Goal: Task Accomplishment & Management: Manage account settings

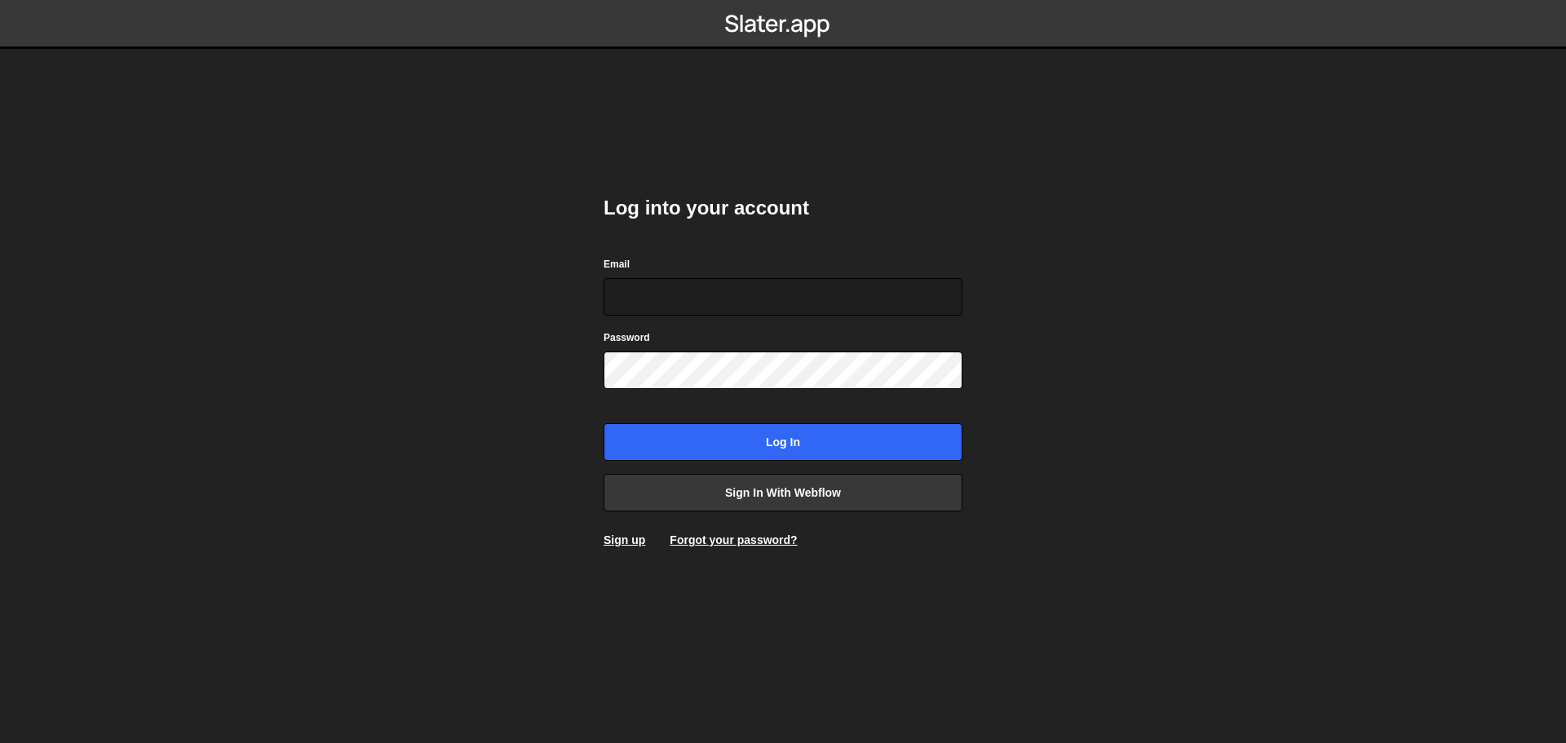
click at [1138, 369] on body "Log into your account Email Password Log in Sign in with Webflow Sign up Forgot…" at bounding box center [783, 371] width 1566 height 743
type input "info@farewellmedia.com"
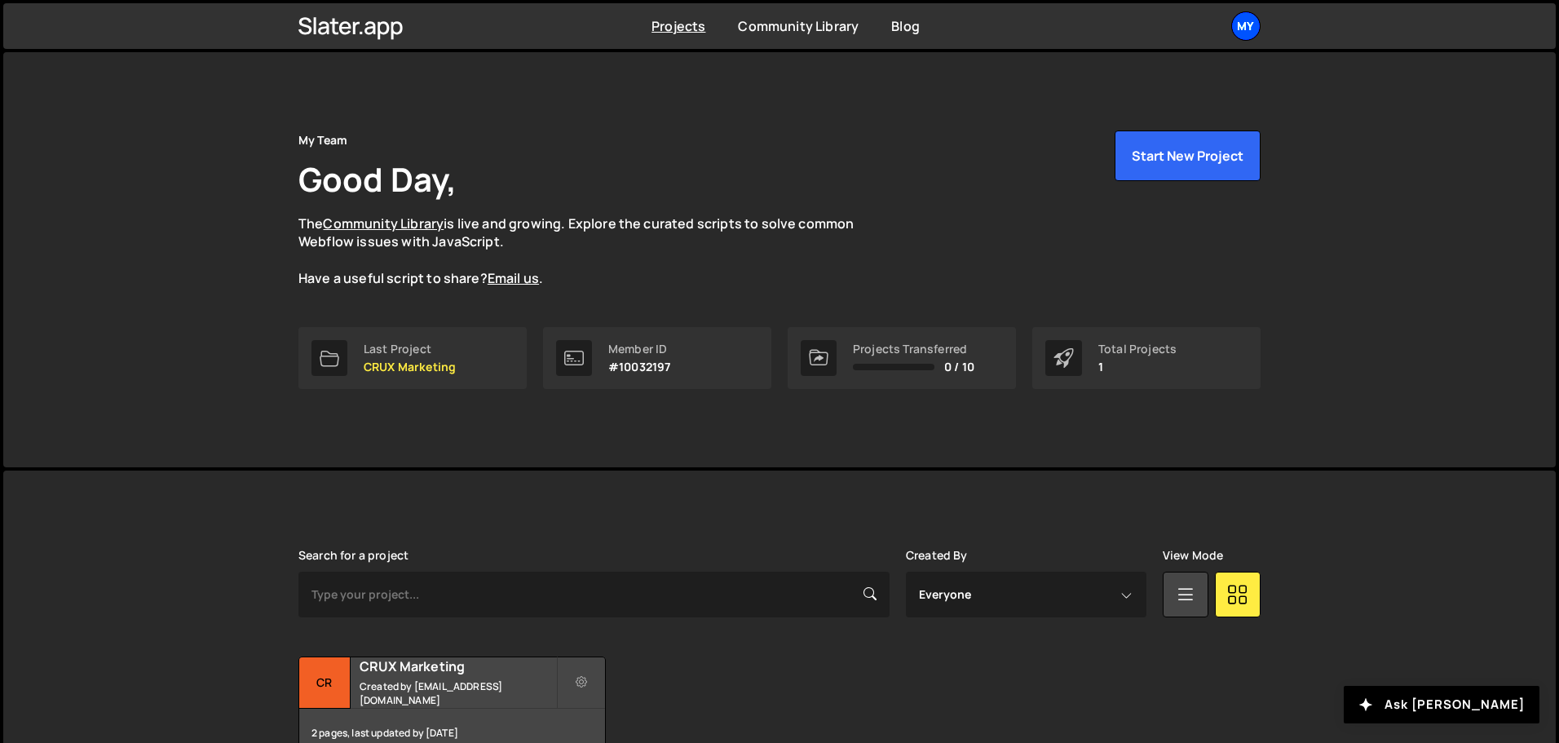
click at [1238, 23] on div "My" at bounding box center [1246, 25] width 29 height 29
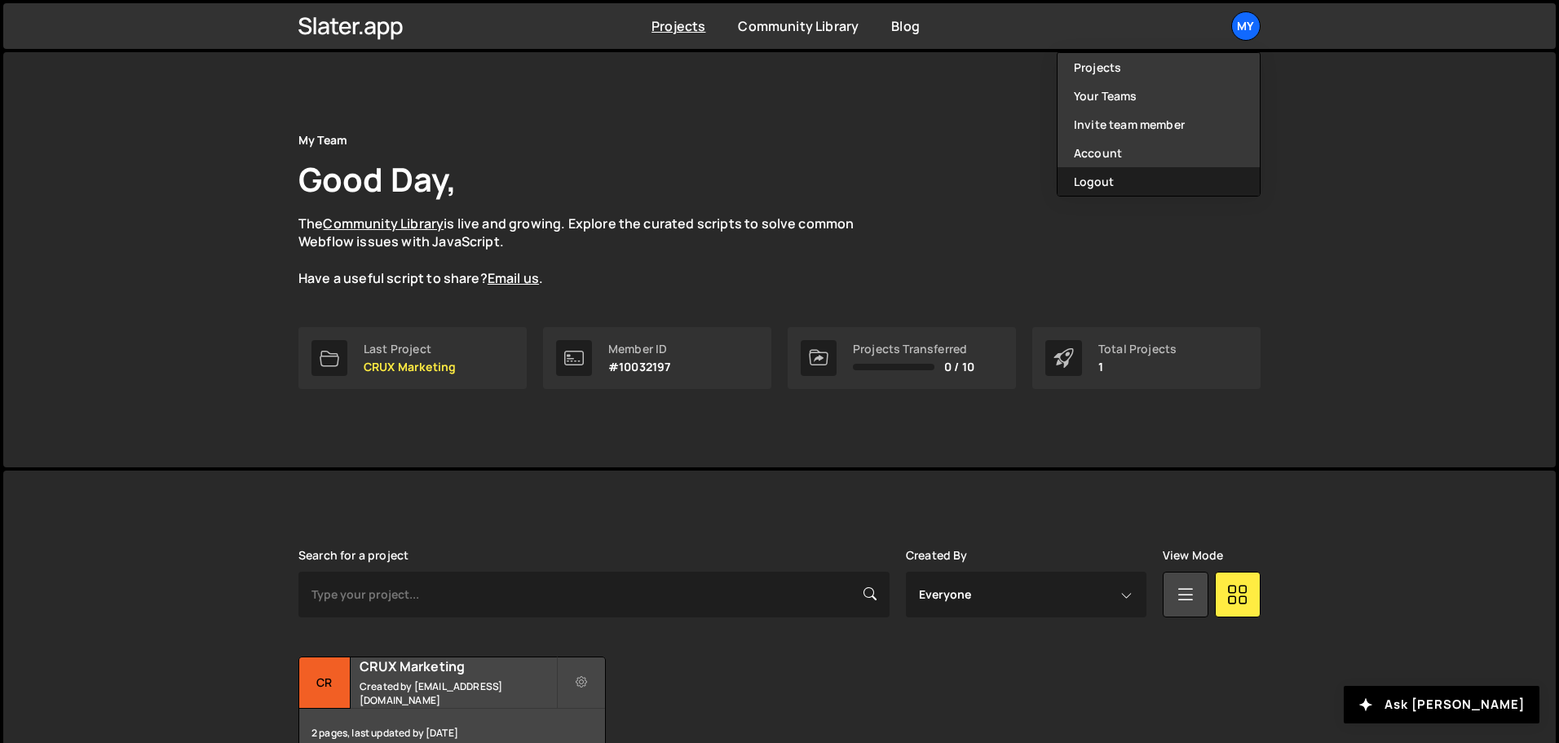
click at [1108, 176] on button "Logout" at bounding box center [1159, 181] width 202 height 29
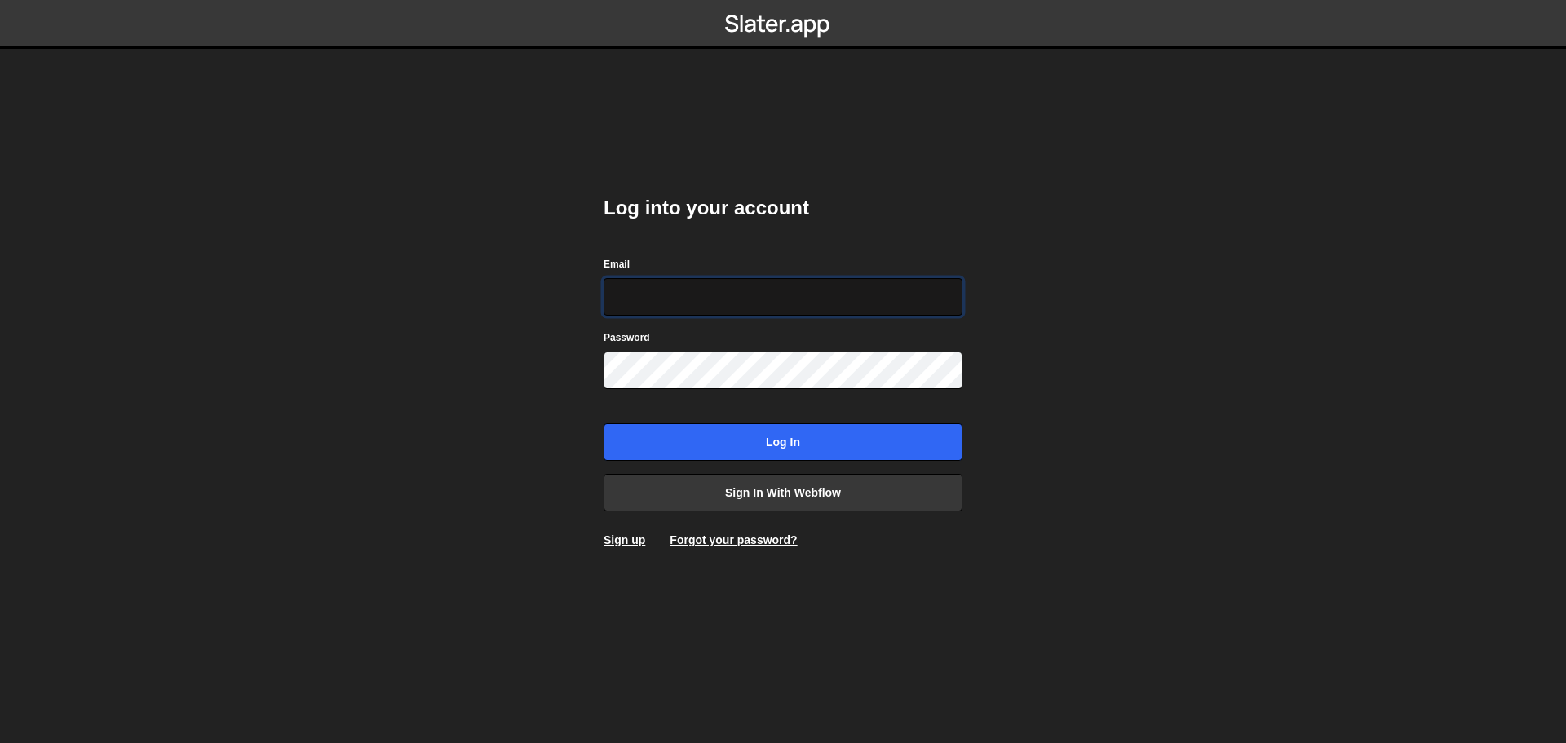
type input "[EMAIL_ADDRESS][DOMAIN_NAME]"
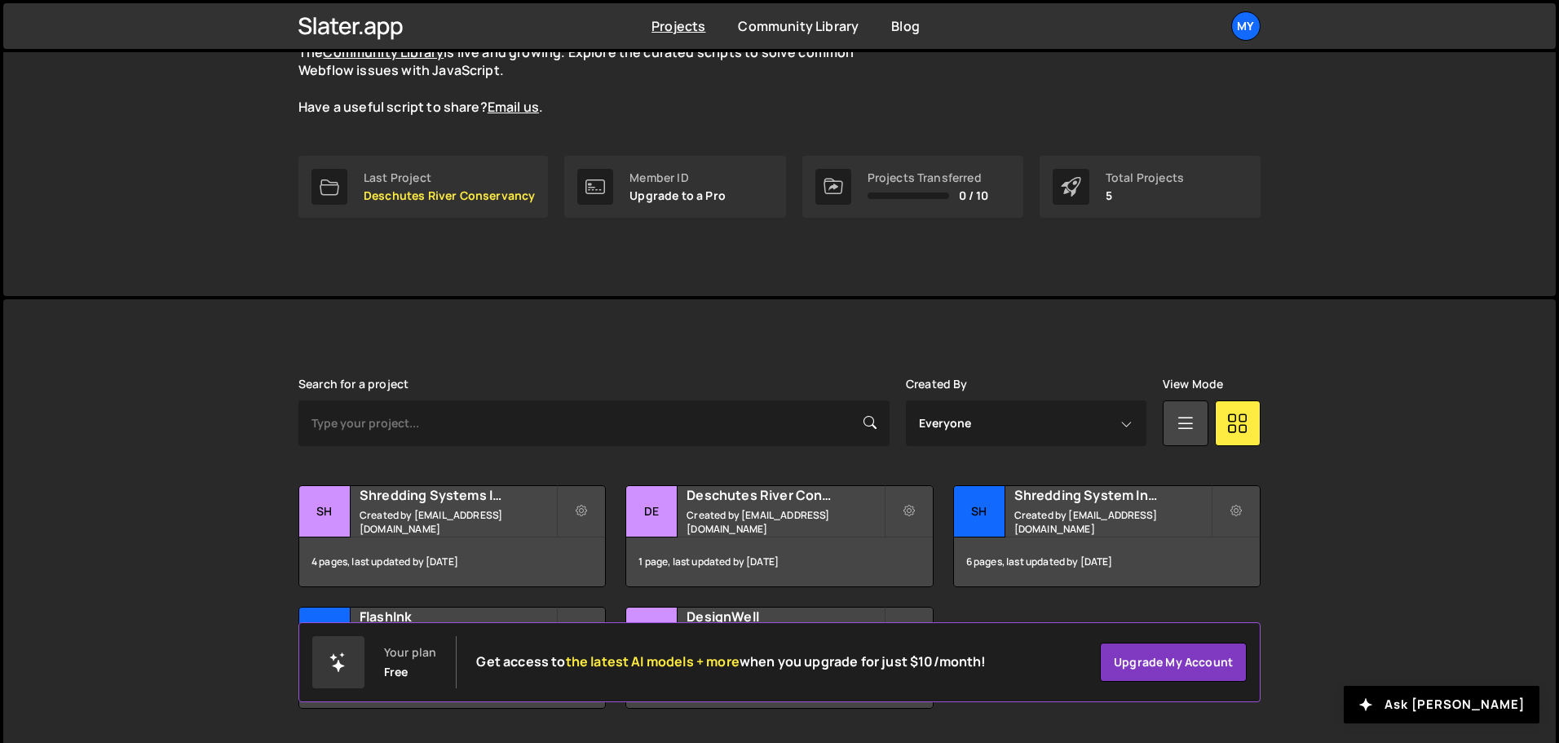
scroll to position [219, 0]
